Goal: Communication & Community: Answer question/provide support

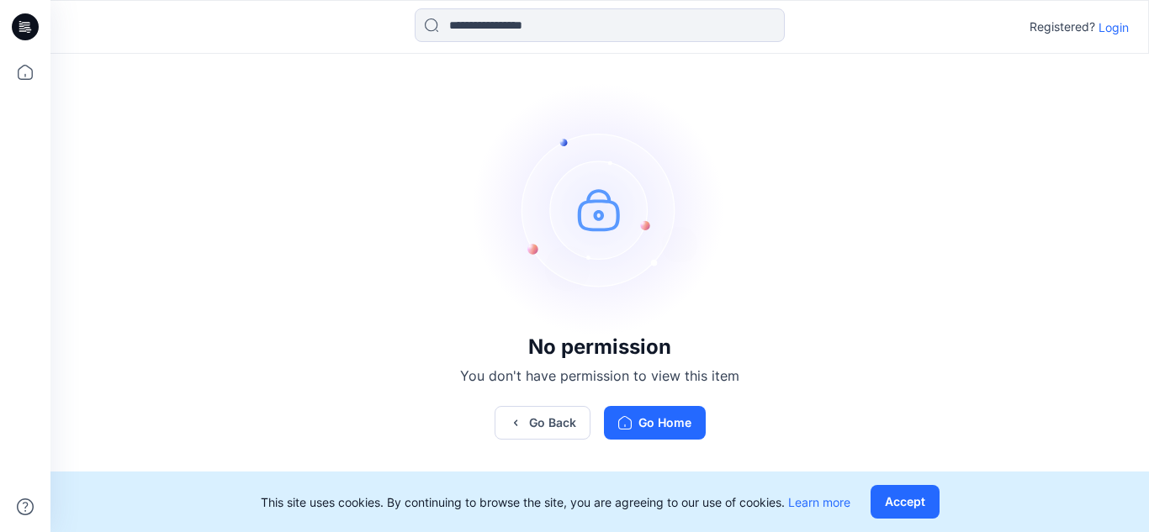
click at [1110, 24] on p "Login" at bounding box center [1114, 28] width 30 height 18
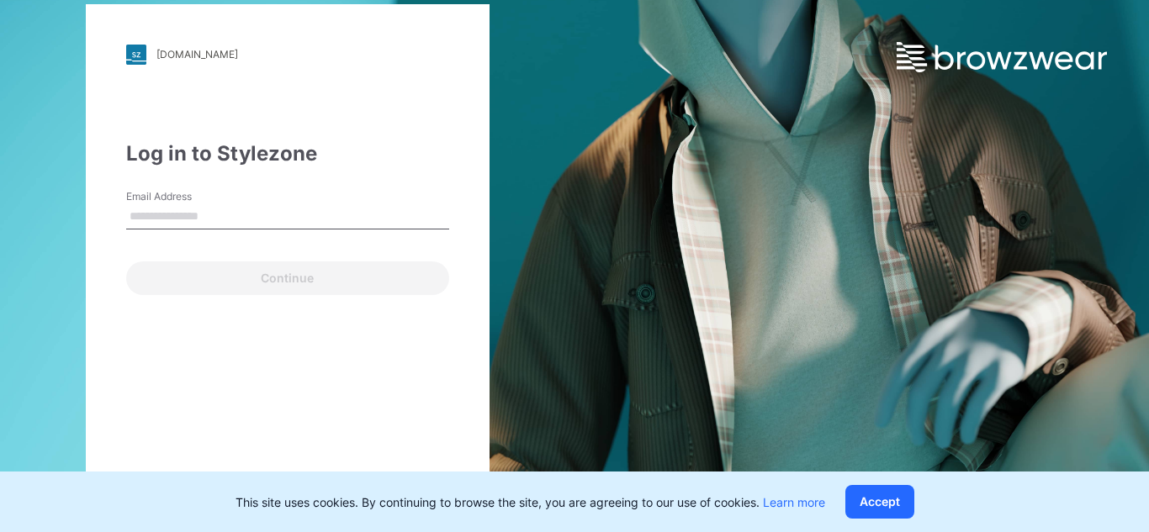
type input "**********"
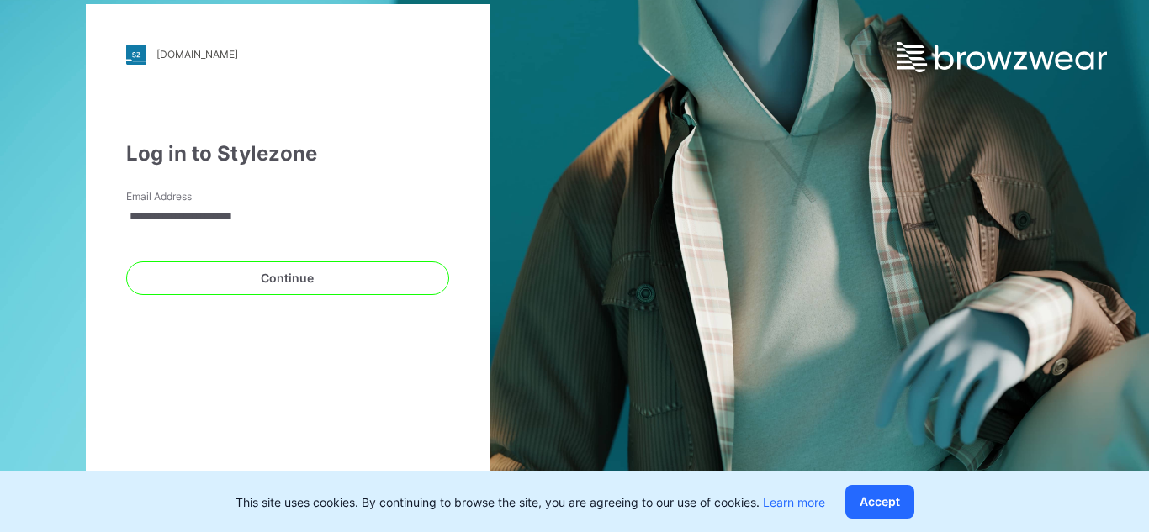
click at [309, 218] on input "**********" at bounding box center [287, 216] width 323 height 25
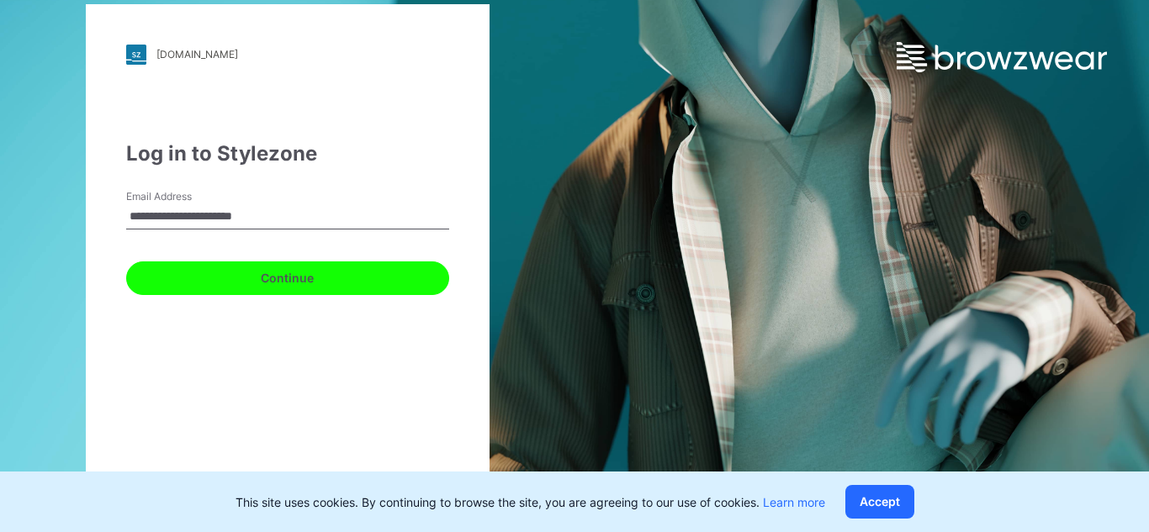
click at [283, 280] on button "Continue" at bounding box center [287, 279] width 323 height 34
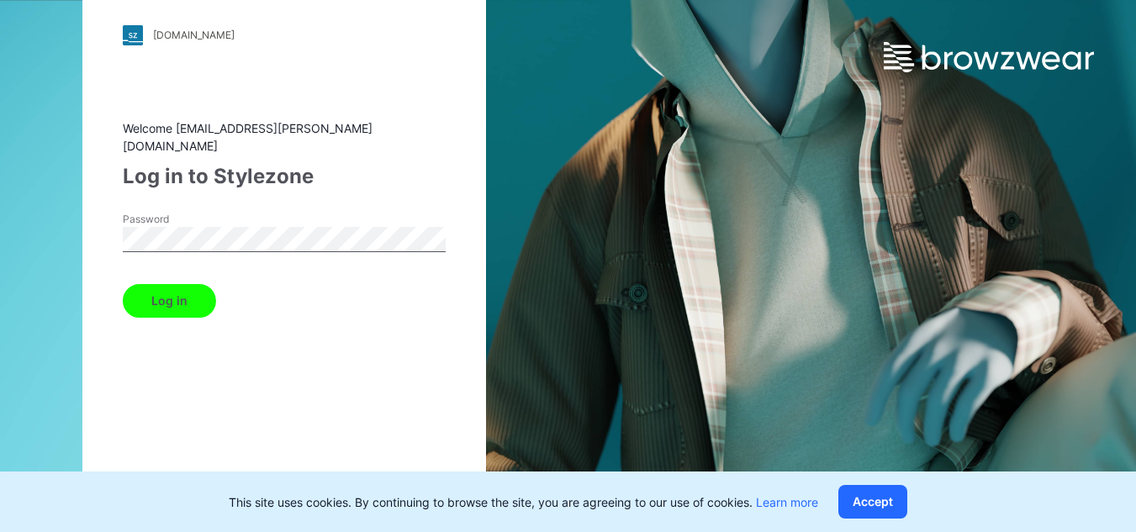
click at [172, 289] on button "Log in" at bounding box center [169, 301] width 93 height 34
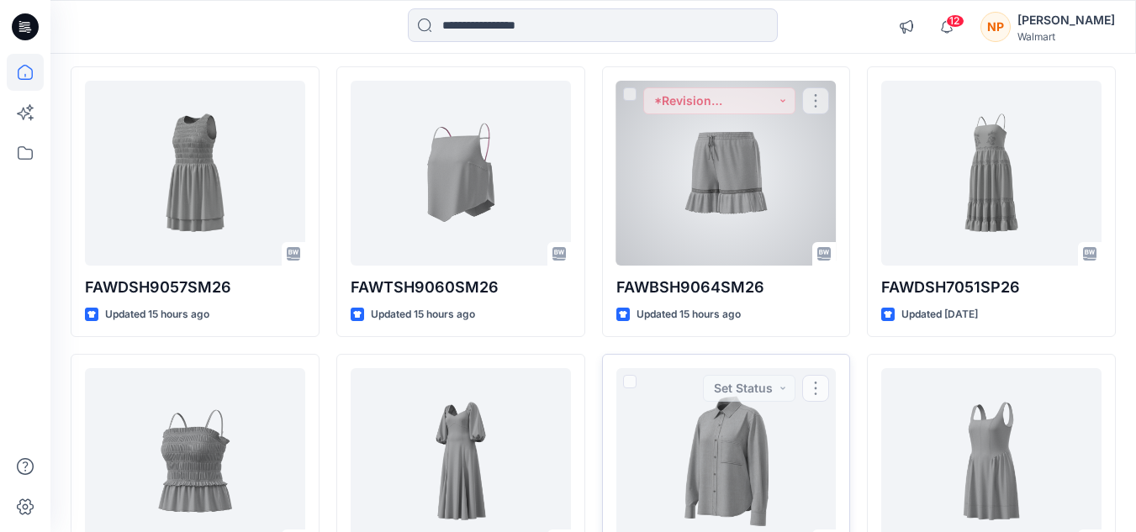
scroll to position [168, 0]
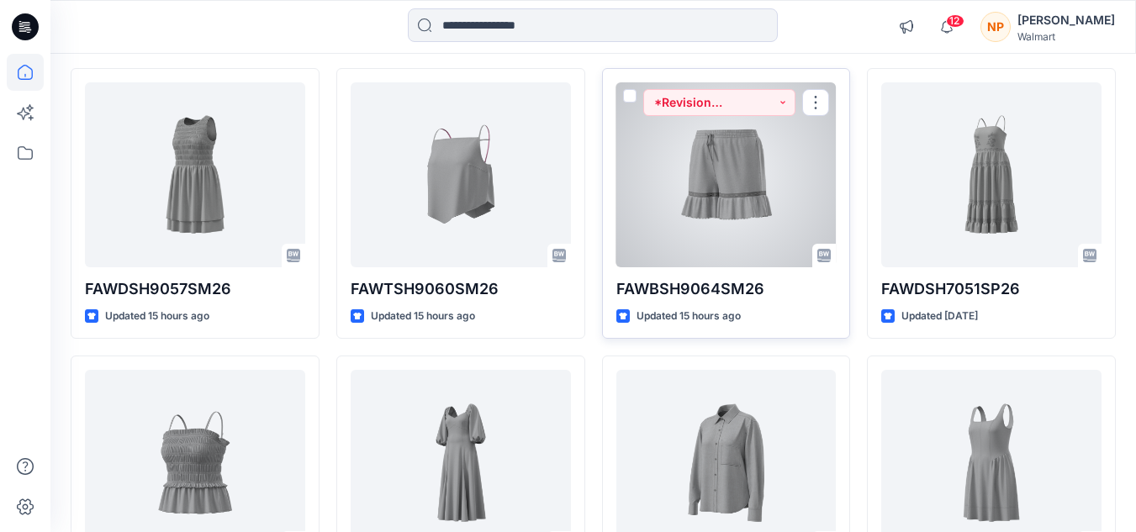
click at [702, 177] on div at bounding box center [727, 174] width 220 height 185
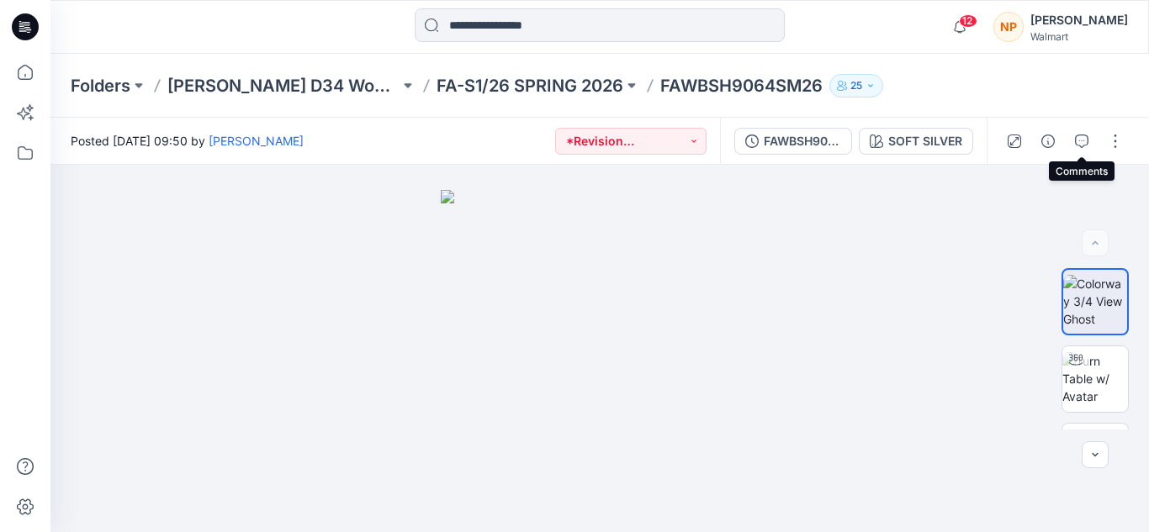
click at [1082, 139] on icon "button" at bounding box center [1081, 141] width 13 height 13
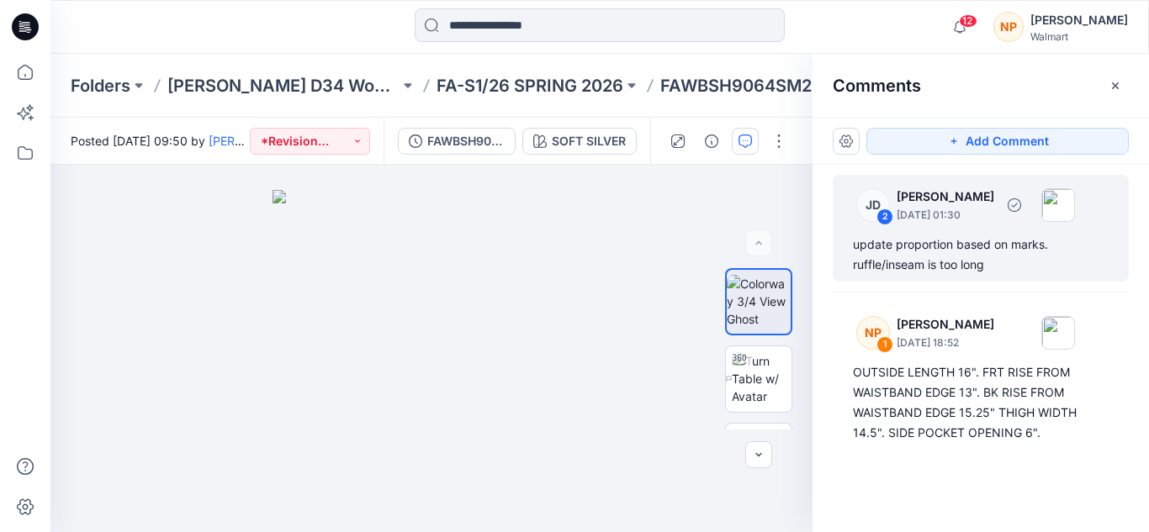
click at [919, 250] on div "update proportion based on marks. ruffle/inseam is too long" at bounding box center [981, 255] width 256 height 40
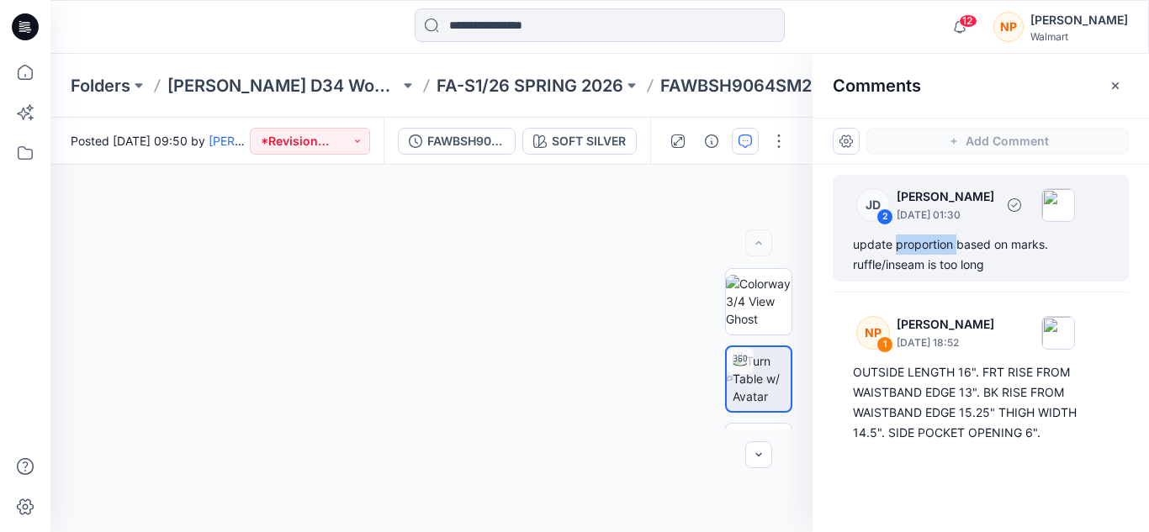
click at [919, 250] on div "update proportion based on marks. ruffle/inseam is too long" at bounding box center [981, 255] width 256 height 40
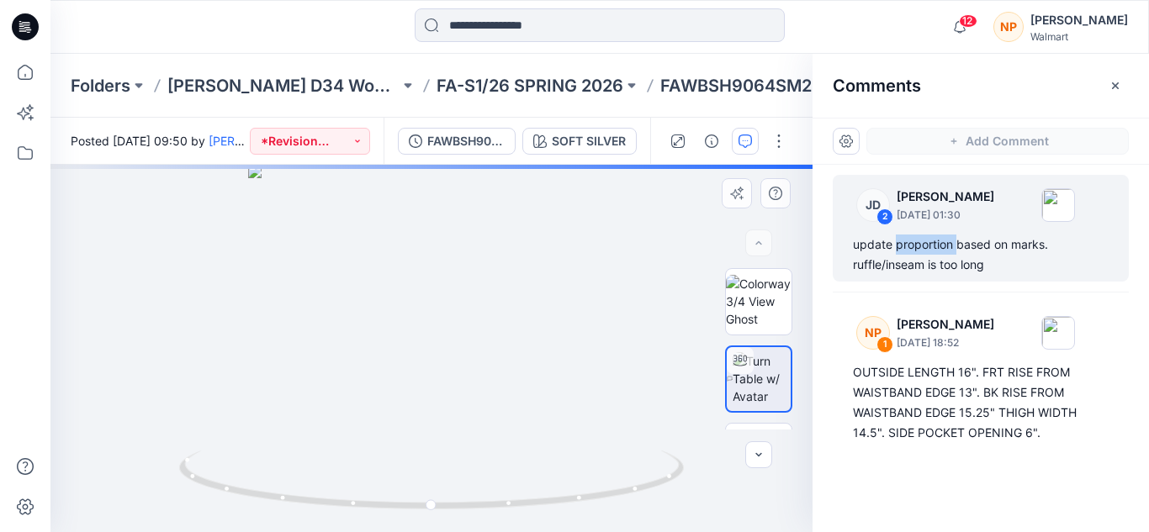
click at [453, 352] on div "SOFT SILVER Loading... Material Properties Loading..." at bounding box center [431, 349] width 762 height 368
click at [443, 378] on div "SOFT SILVER Loading... Material Properties Loading..." at bounding box center [431, 349] width 762 height 368
click at [441, 329] on div "SOFT SILVER Loading... Material Properties Loading..." at bounding box center [431, 349] width 762 height 368
click at [861, 256] on div "update proportion based on marks. ruffle/inseam is too long" at bounding box center [981, 255] width 256 height 40
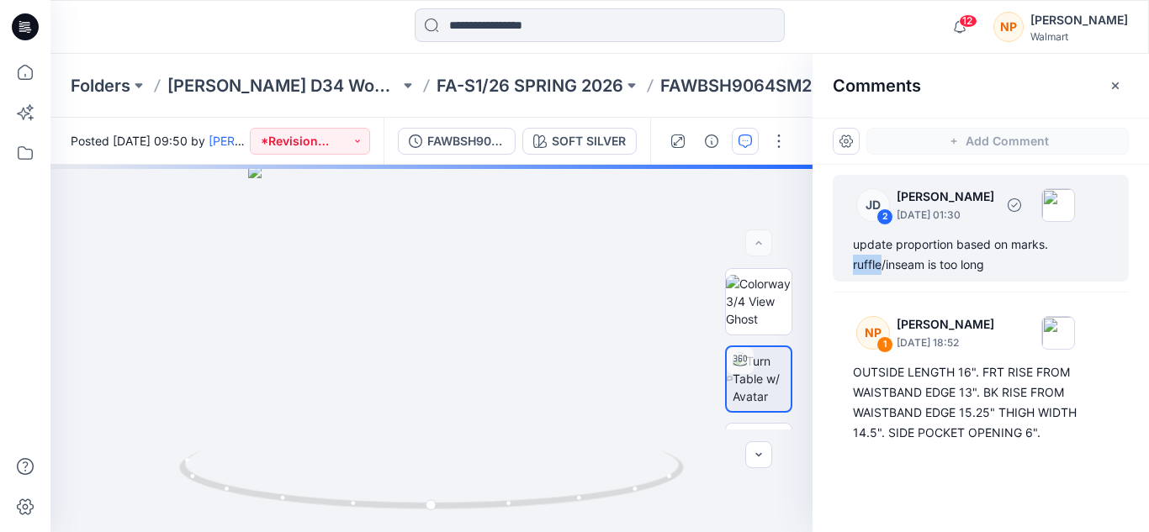
click at [861, 256] on div "update proportion based on marks. ruffle/inseam is too long" at bounding box center [981, 255] width 256 height 40
click at [956, 249] on div "update proportion based on marks. ruffle/inseam is too long" at bounding box center [981, 255] width 256 height 40
click at [455, 334] on div "SOFT SILVER Loading... Material Properties Loading..." at bounding box center [431, 349] width 762 height 368
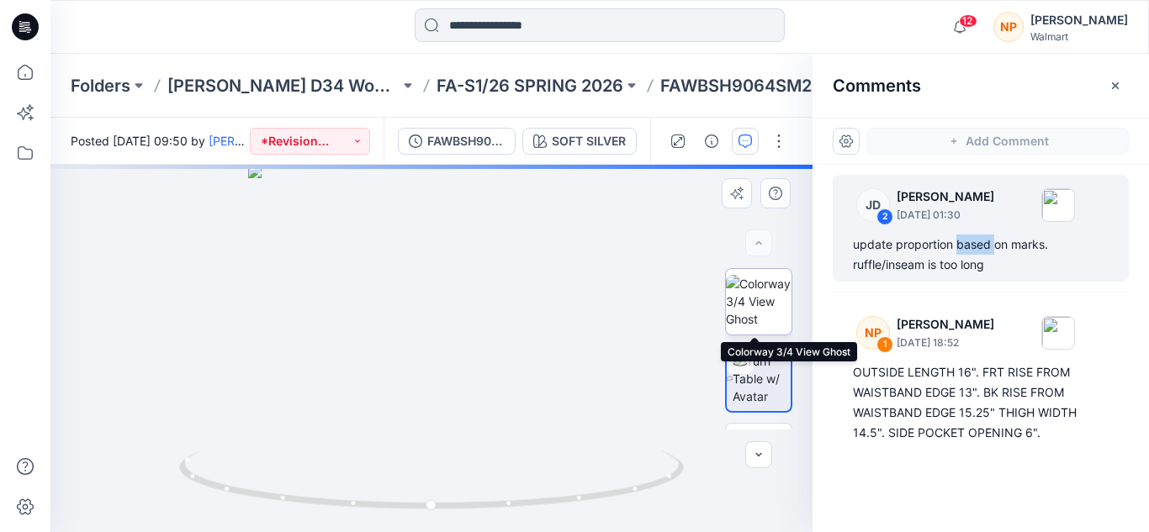
click at [780, 296] on img at bounding box center [759, 301] width 66 height 53
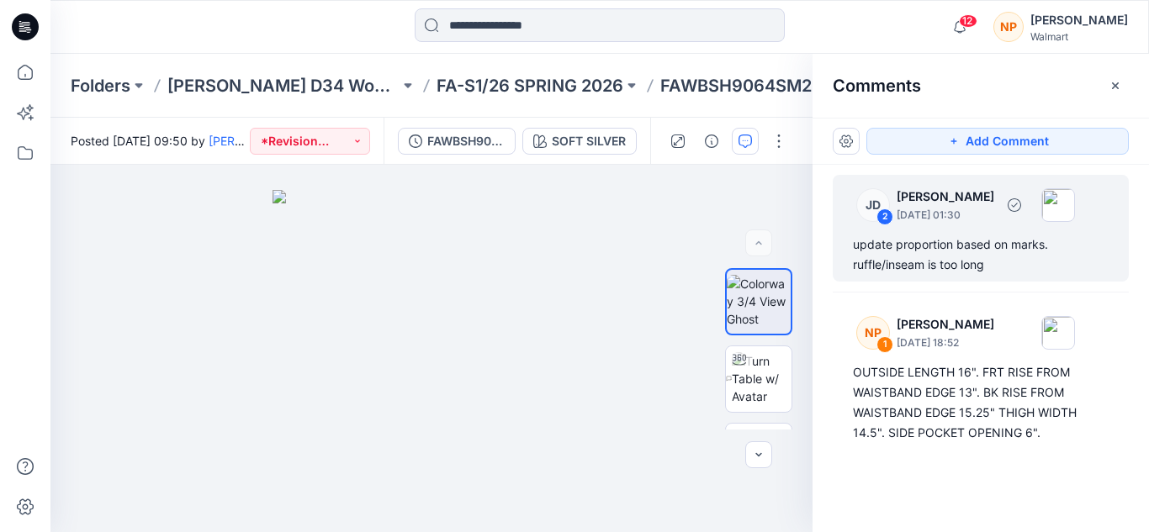
click at [914, 258] on div "update proportion based on marks. ruffle/inseam is too long" at bounding box center [981, 255] width 256 height 40
click at [903, 243] on div "update proportion based on marks. ruffle/inseam is too long" at bounding box center [981, 255] width 256 height 40
click at [958, 201] on p "[PERSON_NAME]" at bounding box center [946, 197] width 98 height 20
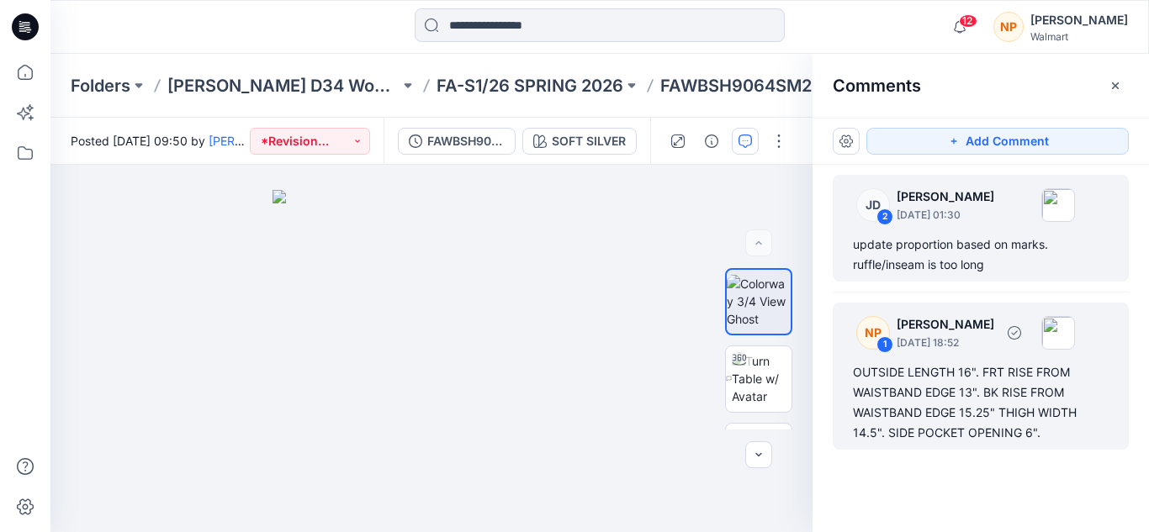
click at [940, 383] on div "OUTSIDE LENGTH 16". FRT RISE FROM WAISTBAND EDGE 13". BK RISE FROM WAISTBAND ED…" at bounding box center [981, 403] width 256 height 81
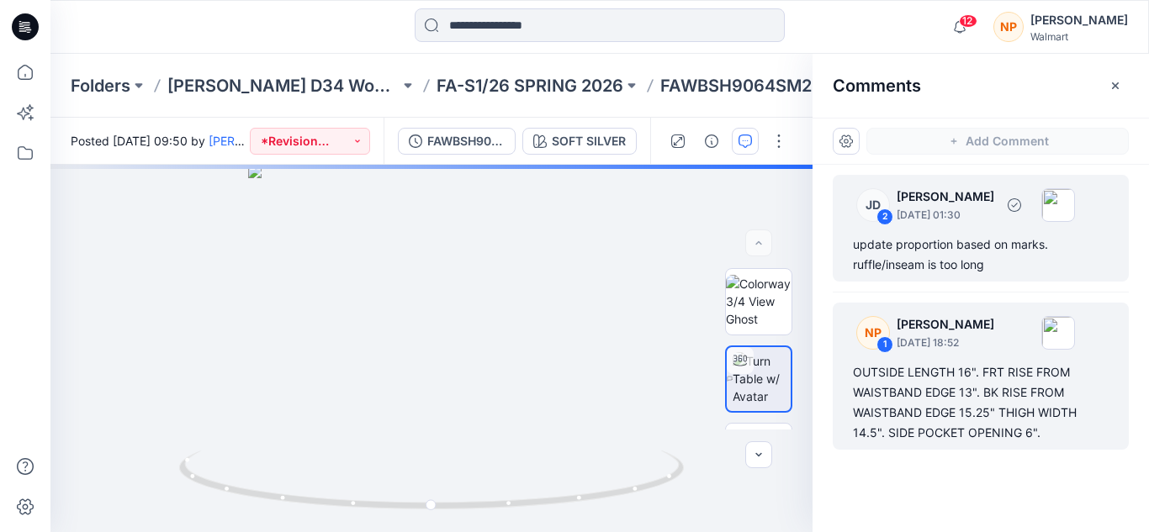
click at [956, 242] on div "update proportion based on marks. ruffle/inseam is too long" at bounding box center [981, 255] width 256 height 40
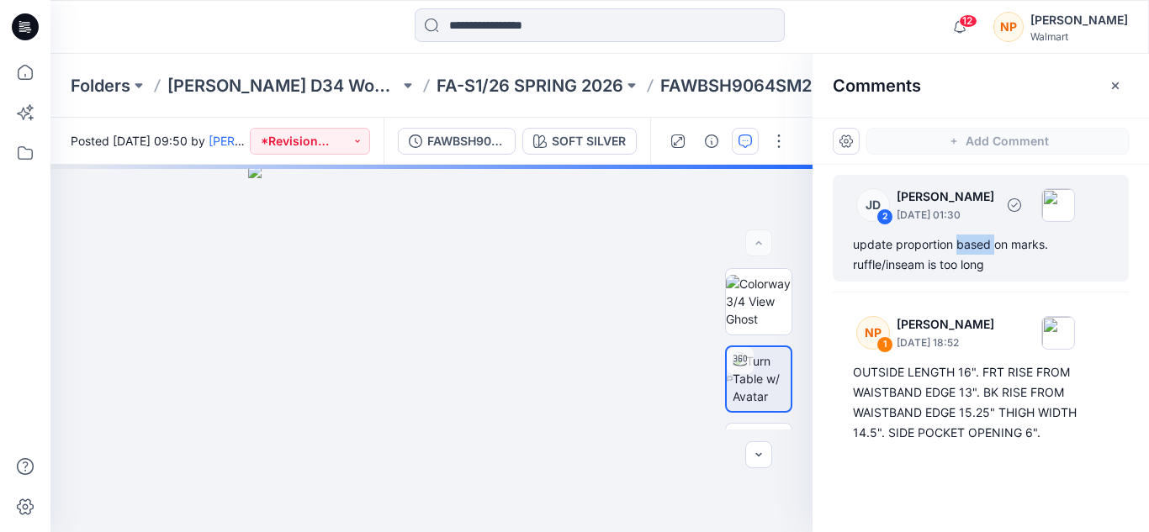
click at [956, 242] on div "update proportion based on marks. ruffle/inseam is too long" at bounding box center [981, 255] width 256 height 40
click at [903, 247] on div "update proportion based on marks. ruffle/inseam is too long" at bounding box center [981, 255] width 256 height 40
click at [858, 255] on div "update proportion based on marks. ruffle/inseam is too long" at bounding box center [981, 255] width 256 height 40
click at [439, 349] on div "3" at bounding box center [431, 349] width 762 height 368
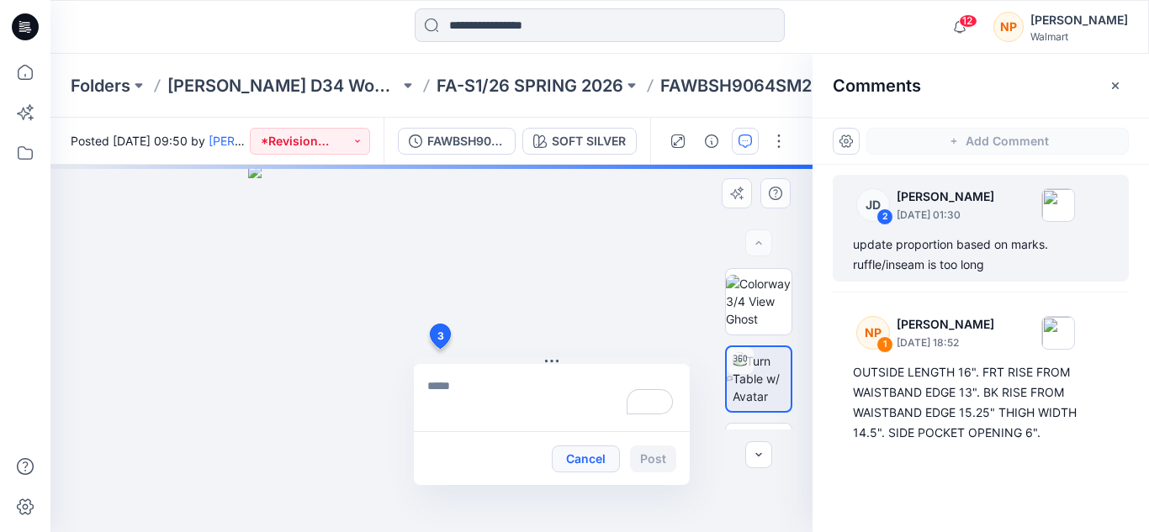
click at [588, 462] on button "Cancel" at bounding box center [586, 459] width 68 height 27
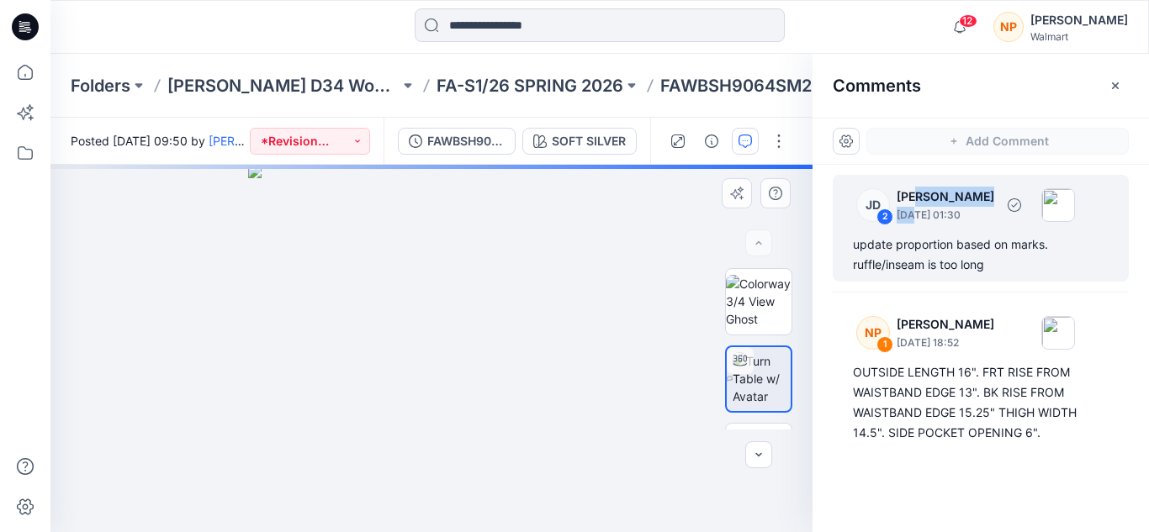
click at [915, 206] on div "[PERSON_NAME] [DATE] 01:30" at bounding box center [946, 205] width 98 height 37
click at [906, 196] on p "[PERSON_NAME]" at bounding box center [946, 197] width 98 height 20
click at [904, 196] on p "[PERSON_NAME]" at bounding box center [946, 197] width 98 height 20
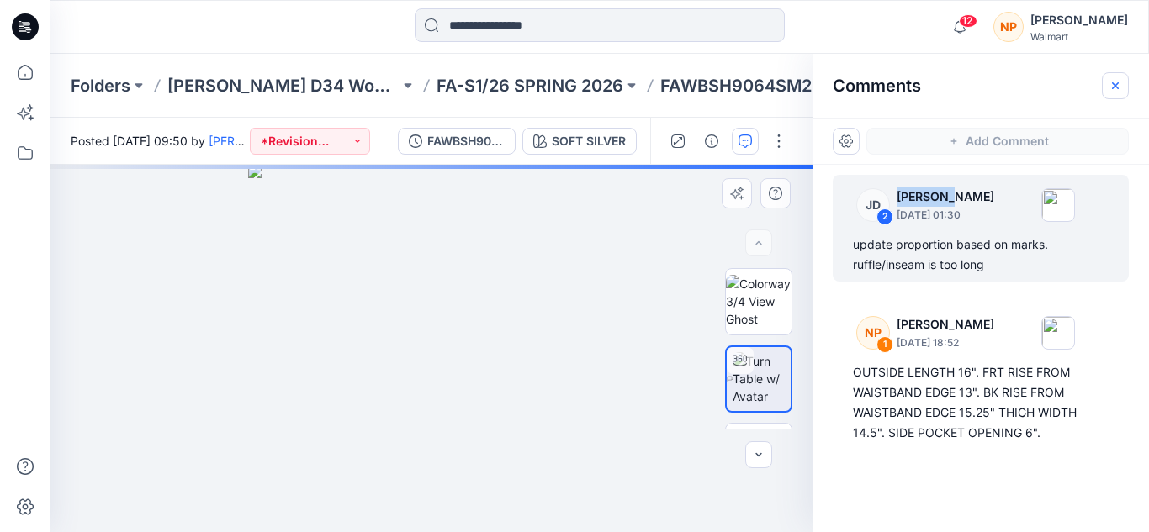
click at [1115, 87] on icon "button" at bounding box center [1115, 85] width 13 height 13
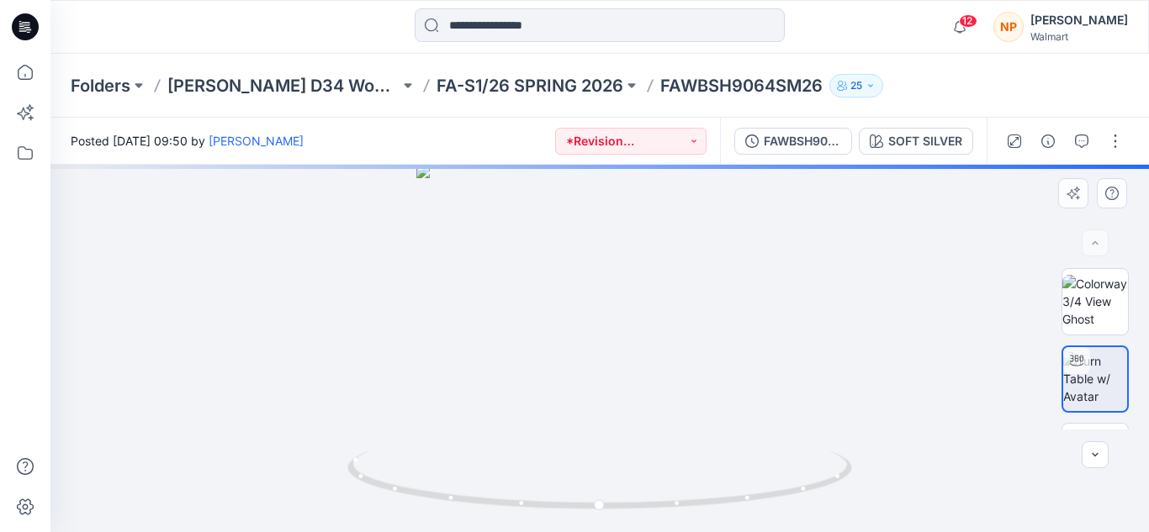
click at [620, 363] on div at bounding box center [599, 349] width 1099 height 368
click at [621, 363] on div at bounding box center [599, 349] width 1099 height 368
click at [1080, 143] on icon "button" at bounding box center [1081, 141] width 13 height 13
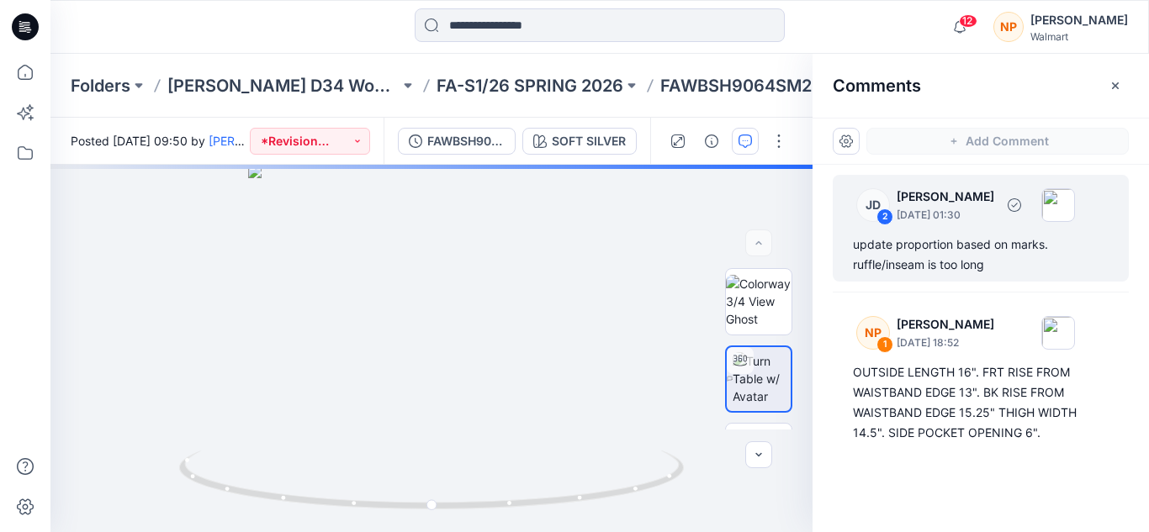
click at [945, 253] on div "update proportion based on marks. ruffle/inseam is too long" at bounding box center [981, 255] width 256 height 40
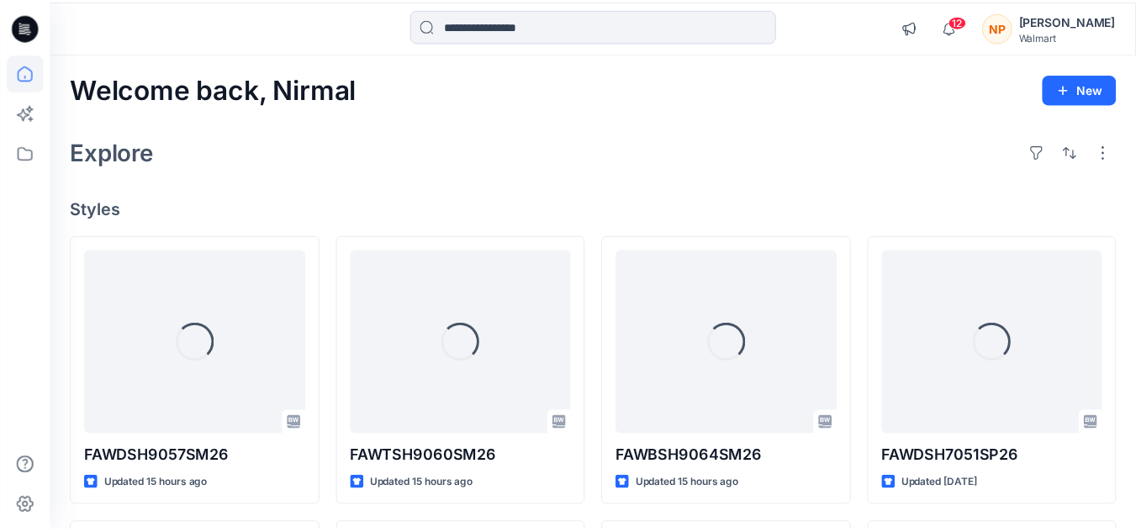
scroll to position [168, 0]
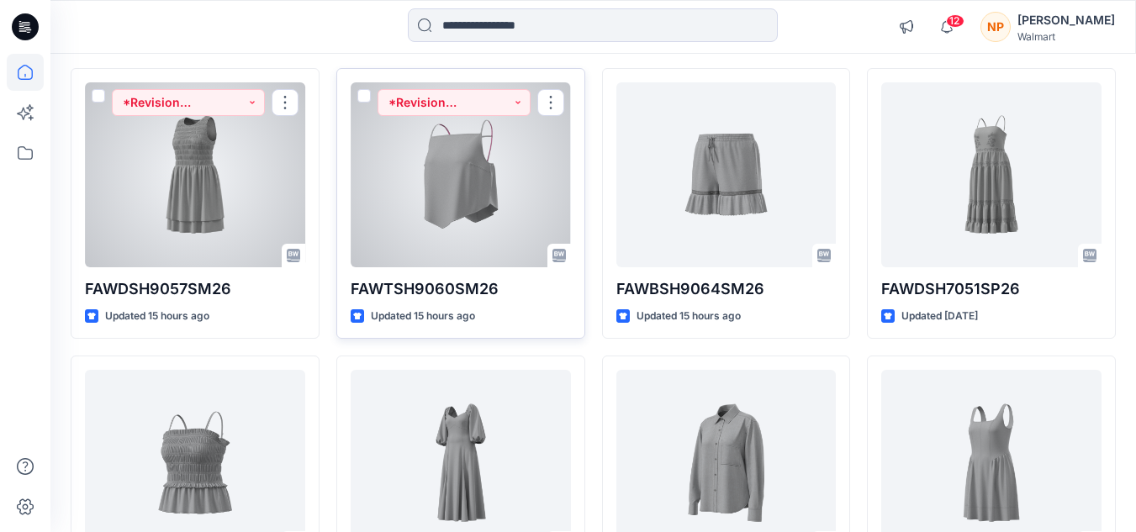
click at [441, 177] on div at bounding box center [461, 174] width 220 height 185
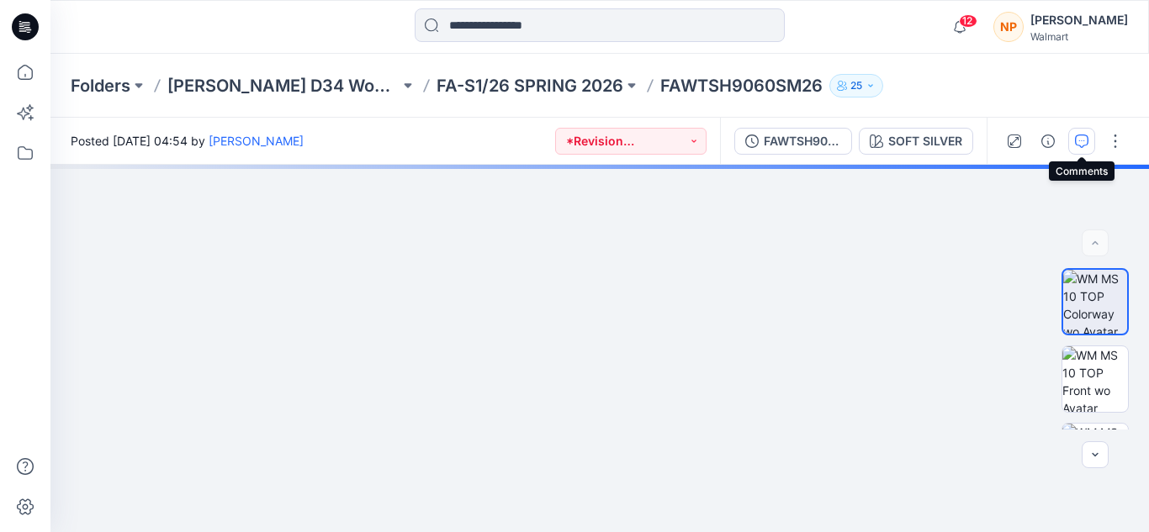
click at [1078, 140] on icon "button" at bounding box center [1081, 141] width 13 height 13
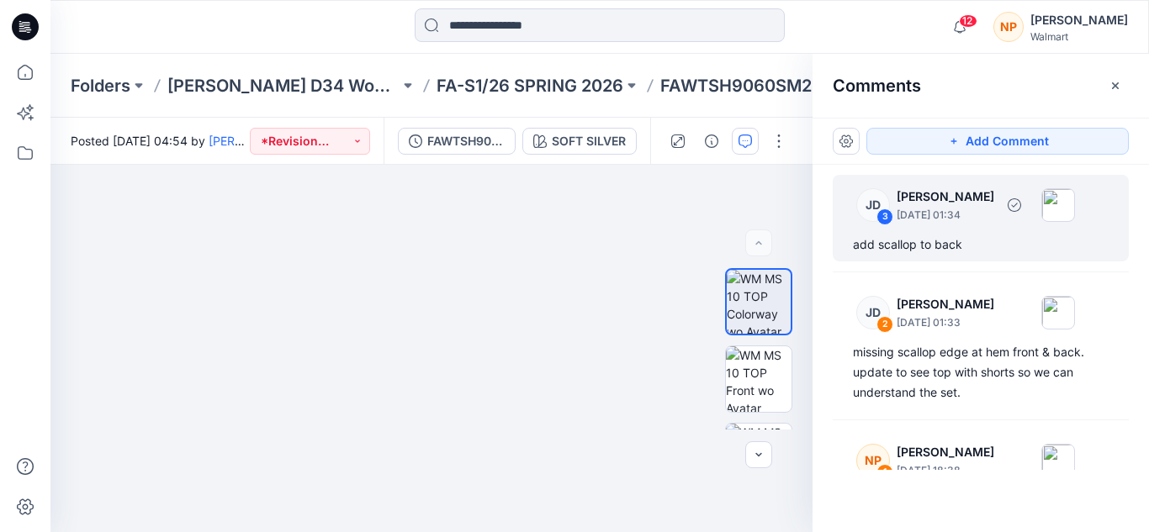
click at [915, 197] on p "[PERSON_NAME]" at bounding box center [946, 197] width 98 height 20
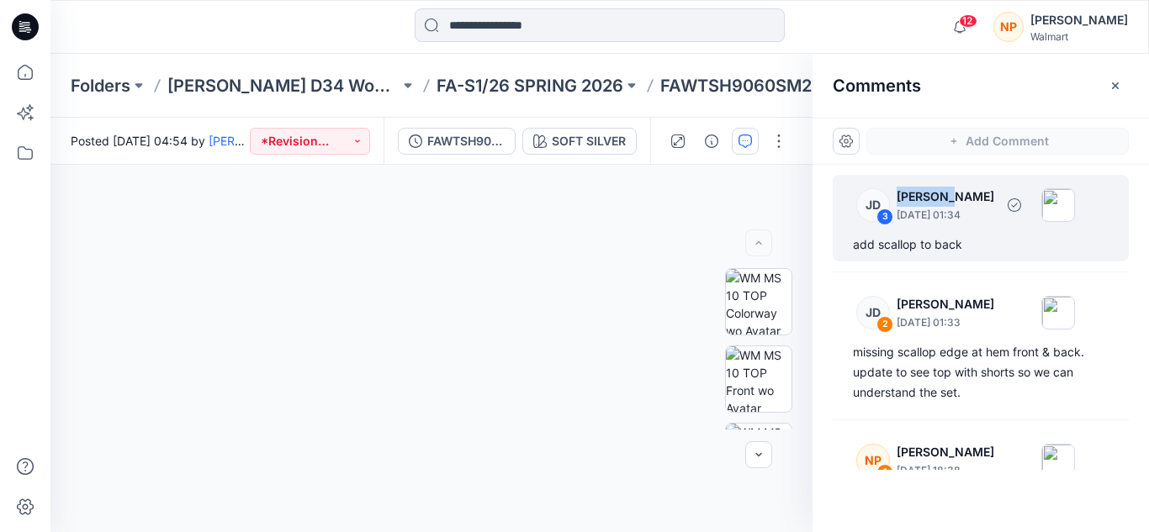
click at [915, 197] on p "[PERSON_NAME]" at bounding box center [946, 197] width 98 height 20
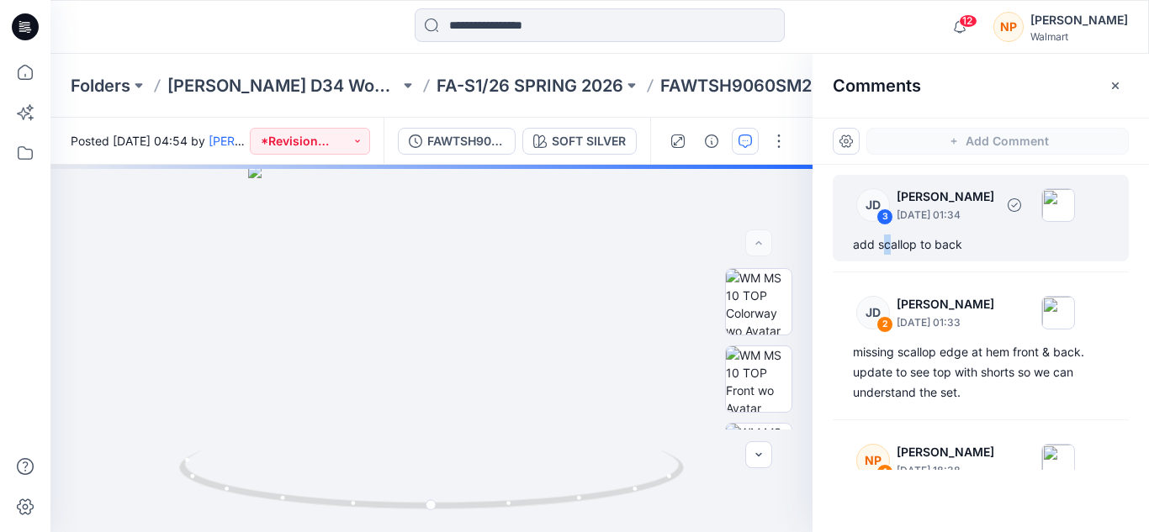
click at [887, 239] on div "add scallop to back" at bounding box center [981, 245] width 256 height 20
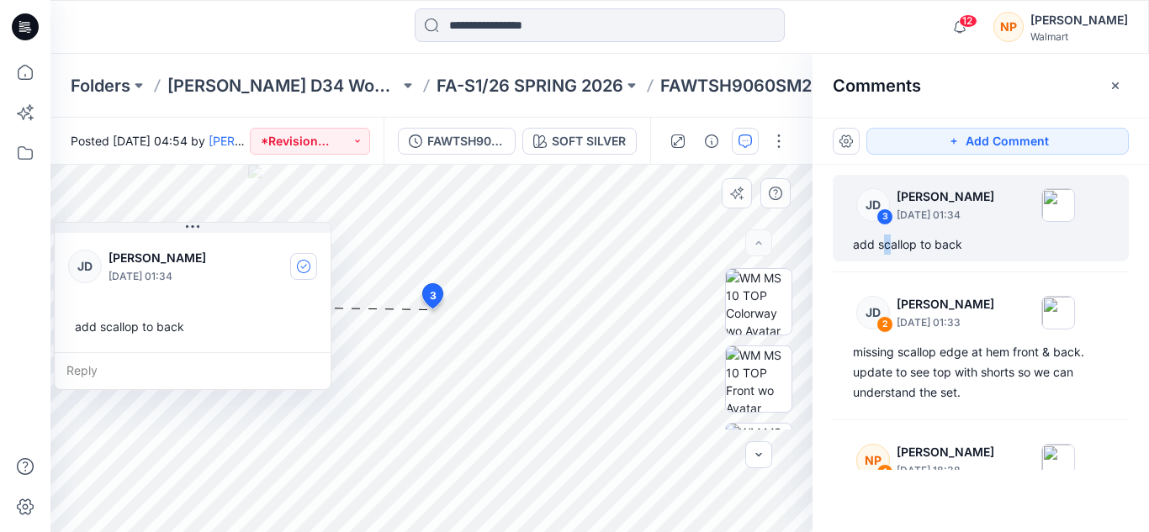
drag, startPoint x: 407, startPoint y: 182, endPoint x: 299, endPoint y: 267, distance: 138.3
click at [225, 267] on div "[PERSON_NAME] [DATE] 01:34" at bounding box center [192, 266] width 249 height 46
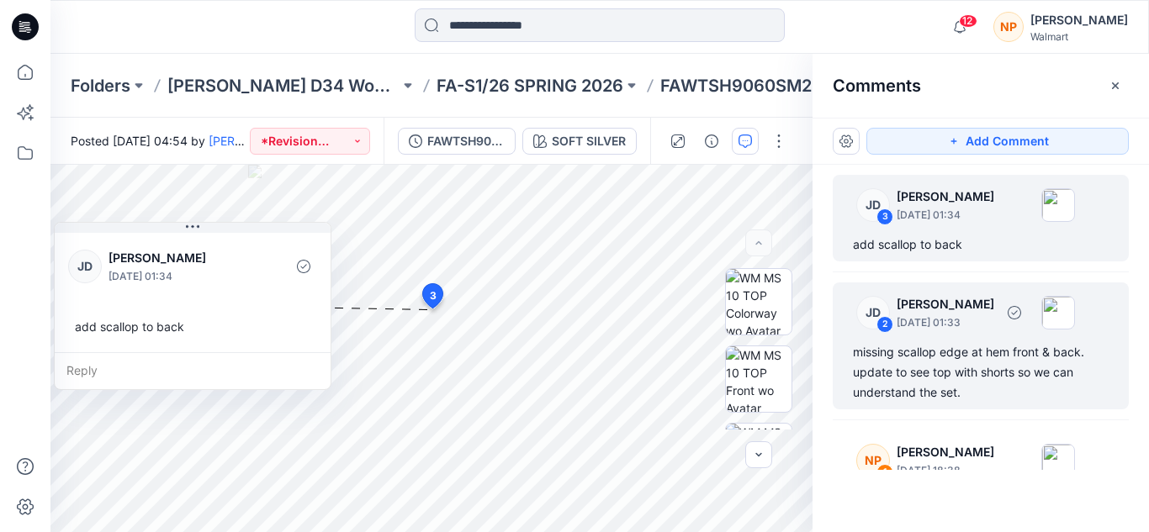
click at [933, 351] on div "missing scallop edge at hem front & back. update to see top with shorts so we c…" at bounding box center [981, 372] width 256 height 61
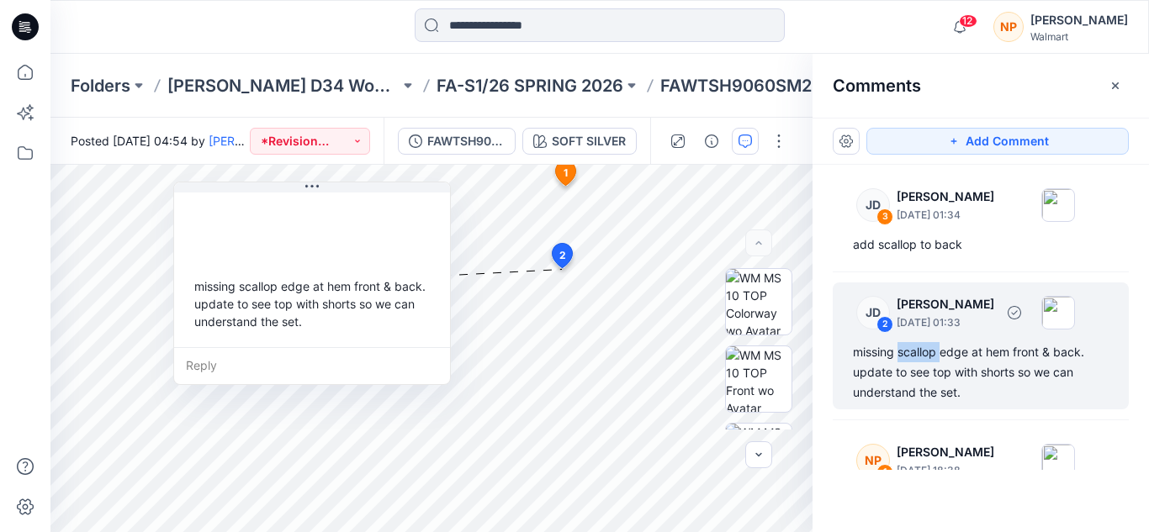
click at [932, 350] on div "missing scallop edge at hem front & back. update to see top with shorts so we c…" at bounding box center [981, 372] width 256 height 61
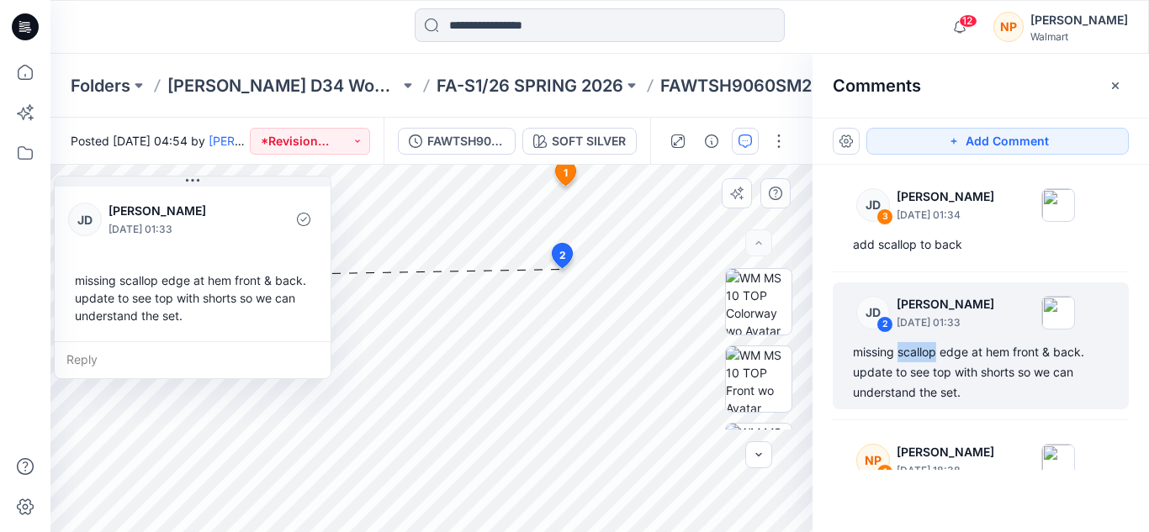
drag, startPoint x: 416, startPoint y: 199, endPoint x: 189, endPoint y: 193, distance: 226.3
click at [189, 193] on div "[PERSON_NAME] [DATE] 01:33 missing scallop edge at hem front & back. update to …" at bounding box center [193, 262] width 276 height 158
